Goal: Find contact information: Find contact information

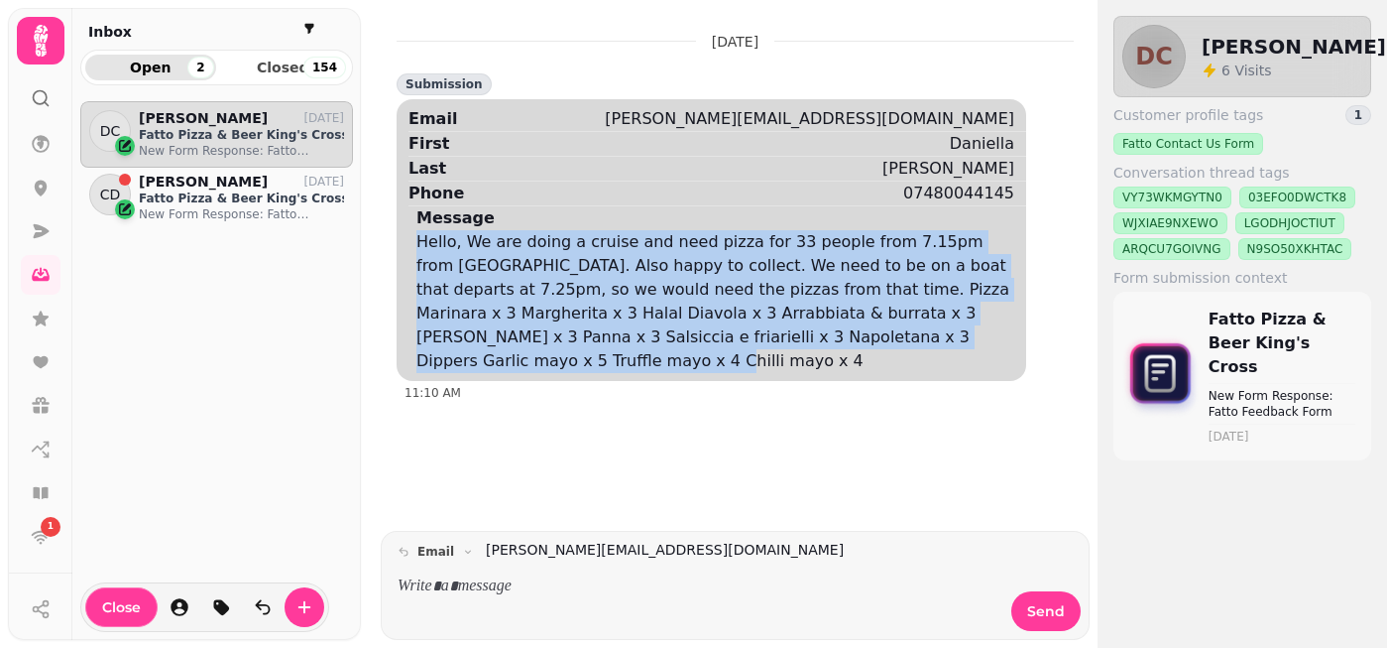
drag, startPoint x: 418, startPoint y: 242, endPoint x: 946, endPoint y: 336, distance: 535.9
click at [946, 336] on div "Hello, We are doing a cruise and need pizza for 33 people from 7.15pm from [GEO…" at bounding box center [715, 301] width 598 height 143
copy div "Hello, We are doing a cruise and need pizza for 33 people from 7.15pm from [GEO…"
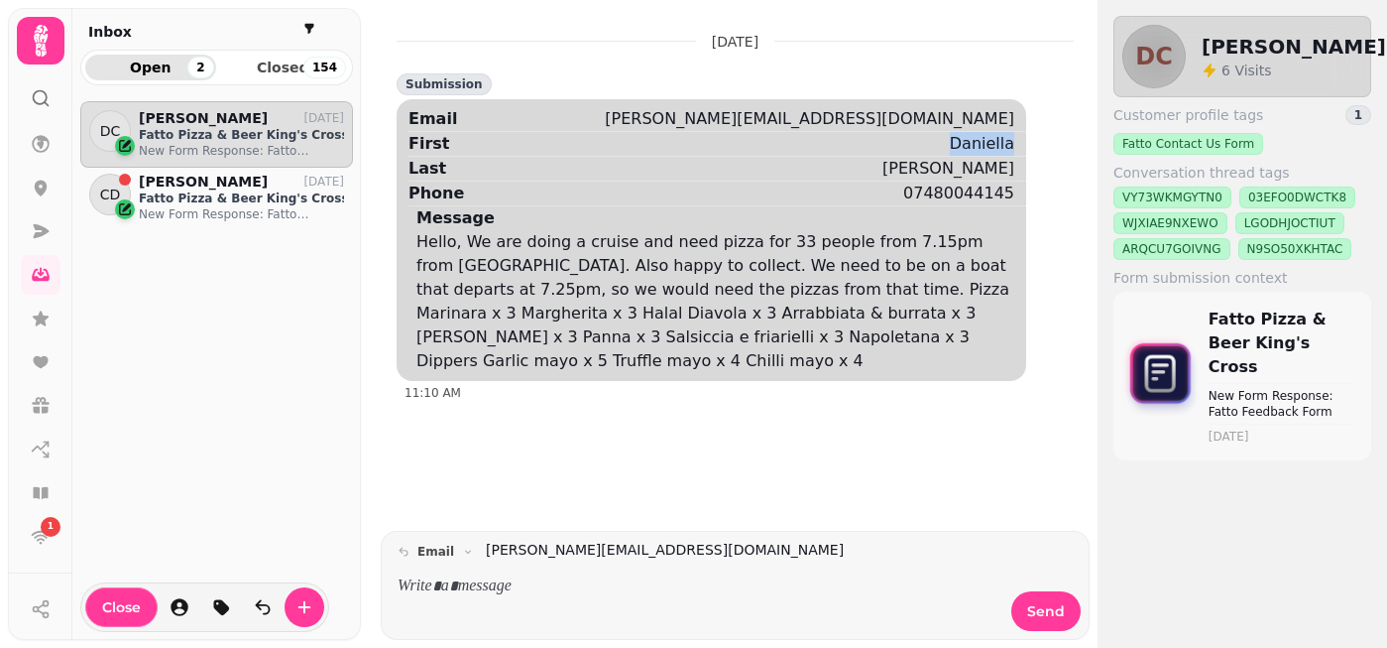
drag, startPoint x: 959, startPoint y: 141, endPoint x: 1022, endPoint y: 145, distance: 63.6
click at [1022, 145] on div "First Daniella" at bounding box center [718, 143] width 618 height 25
copy div "Daniella"
drag, startPoint x: 854, startPoint y: 117, endPoint x: 1029, endPoint y: 120, distance: 175.5
click at [1029, 120] on div "[DATE] Submission Email [PERSON_NAME][EMAIL_ADDRESS][DOMAIN_NAME] First [PERSON…" at bounding box center [735, 208] width 677 height 385
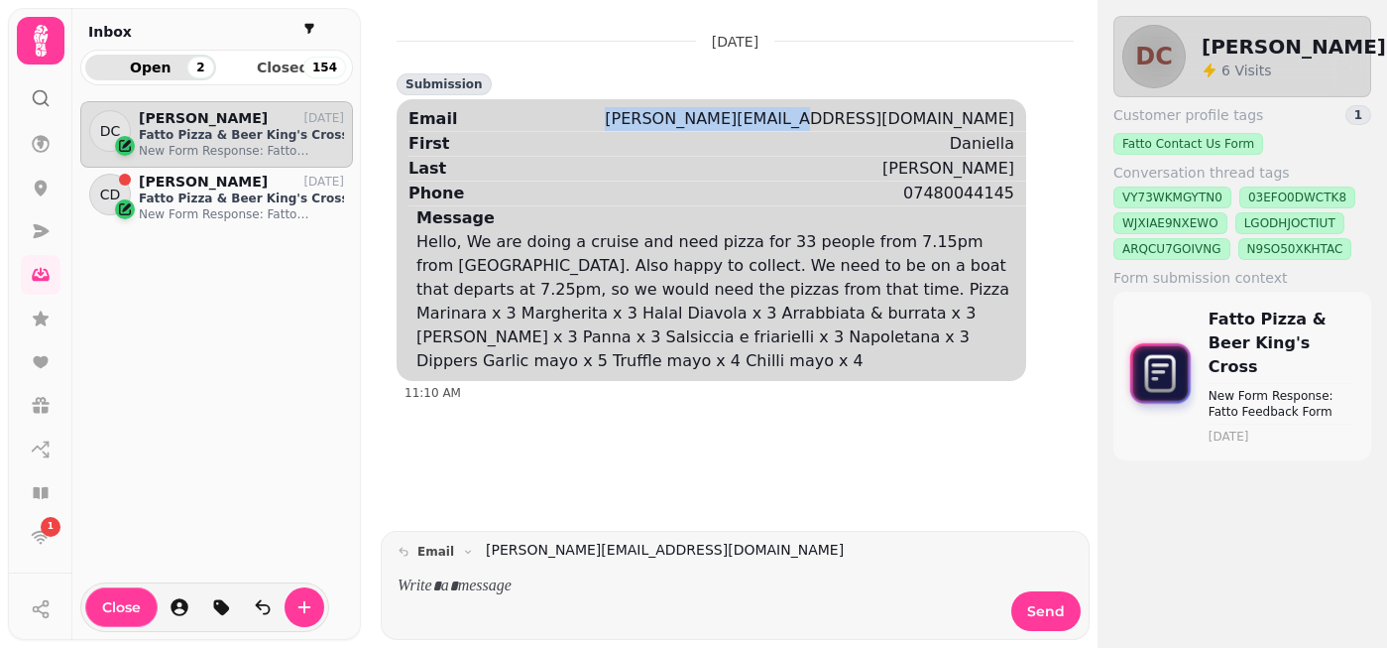
copy div "[PERSON_NAME][EMAIL_ADDRESS][DOMAIN_NAME]"
drag, startPoint x: 912, startPoint y: 193, endPoint x: 1020, endPoint y: 193, distance: 108.1
click at [1020, 193] on div "Phone [PHONE_NUMBER]" at bounding box center [718, 192] width 618 height 25
copy div "07480044145"
click at [716, 284] on div "Hello, We are doing a cruise and need pizza for 33 people from 7.15pm from [GEO…" at bounding box center [715, 301] width 598 height 143
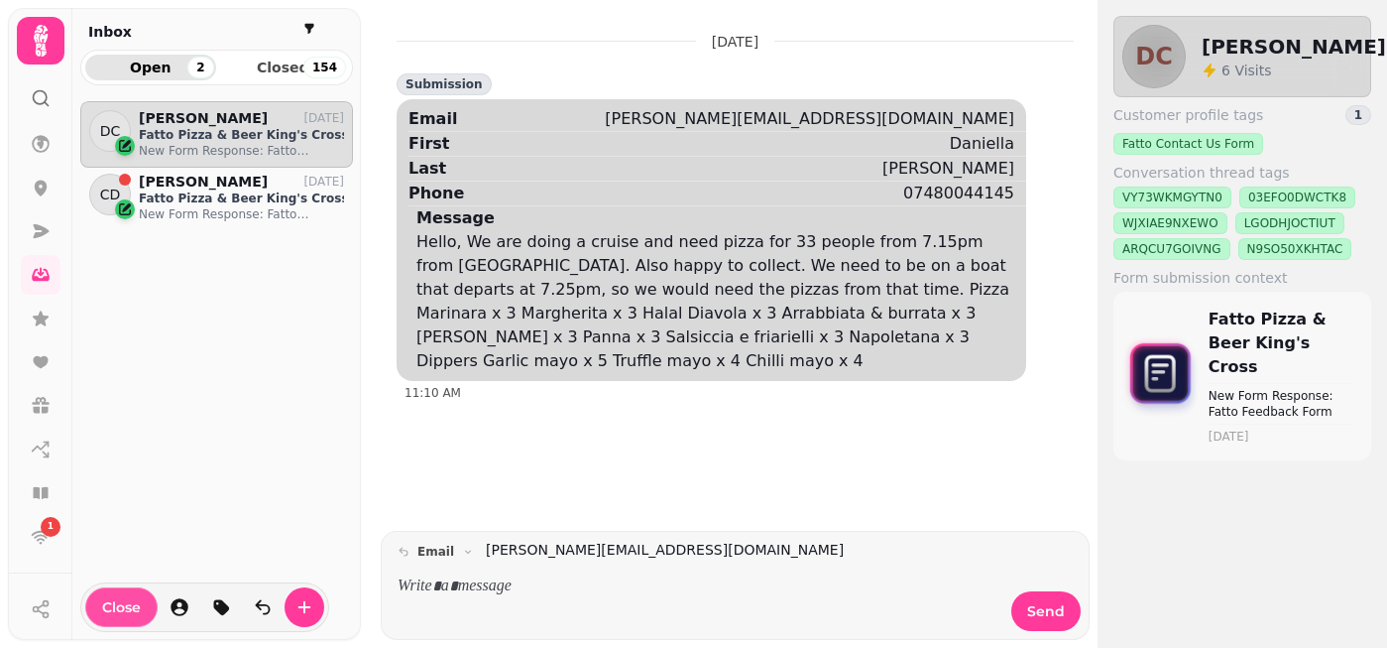
click at [124, 605] on span "Close" at bounding box center [121, 607] width 39 height 14
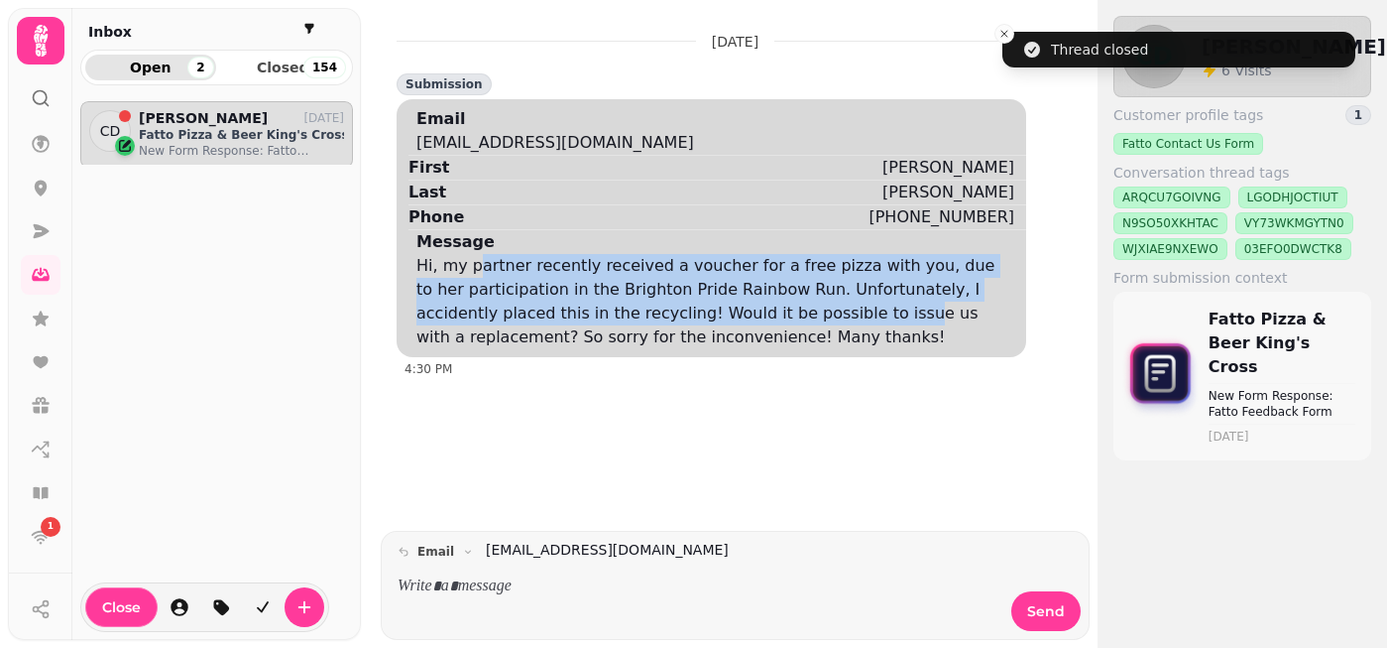
drag, startPoint x: 476, startPoint y: 272, endPoint x: 762, endPoint y: 303, distance: 287.3
click at [762, 303] on div "Hi, my partner recently received a voucher for a free pizza with you, due to he…" at bounding box center [715, 301] width 598 height 95
click at [684, 309] on div "Hi, my partner recently received a voucher for a free pizza with you, due to he…" at bounding box center [715, 301] width 598 height 95
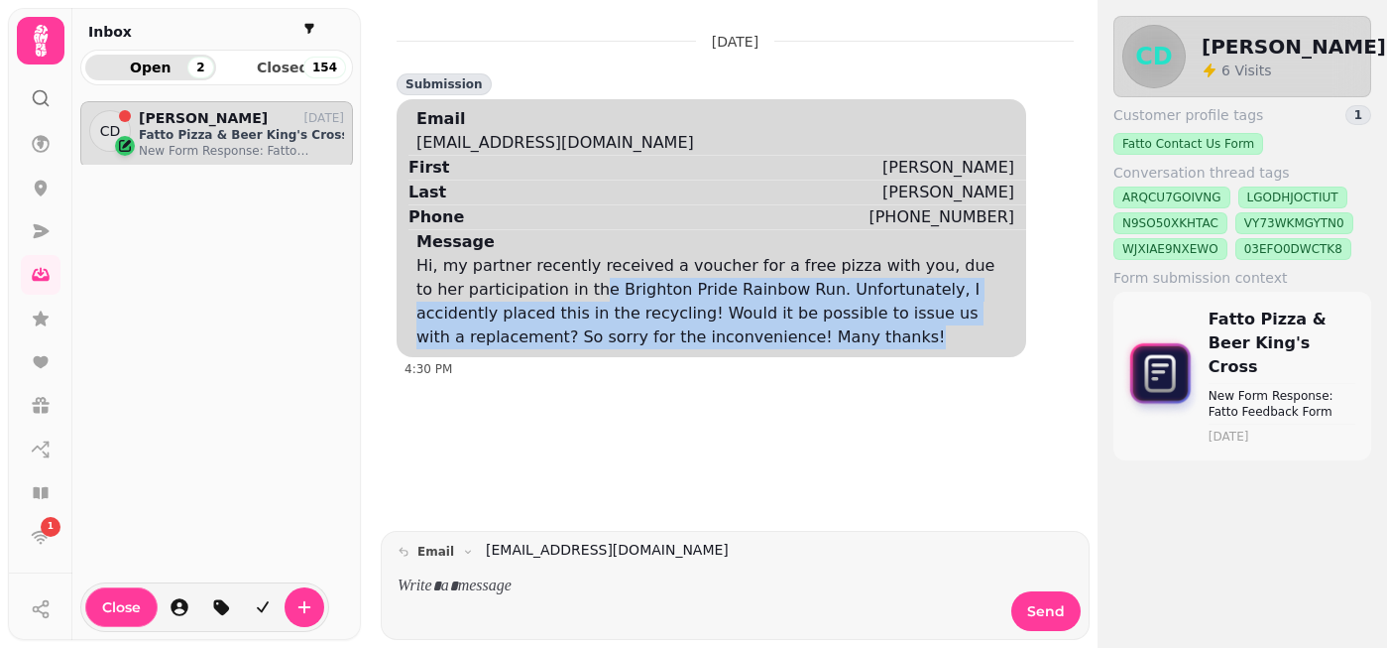
drag, startPoint x: 547, startPoint y: 295, endPoint x: 798, endPoint y: 331, distance: 253.5
click at [798, 331] on div "Hi, my partner recently received a voucher for a free pizza with you, due to he…" at bounding box center [715, 301] width 598 height 95
click at [830, 334] on div "Hi, my partner recently received a voucher for a free pizza with you, due to he…" at bounding box center [715, 301] width 598 height 95
